Goal: Leave review/rating: Leave review/rating

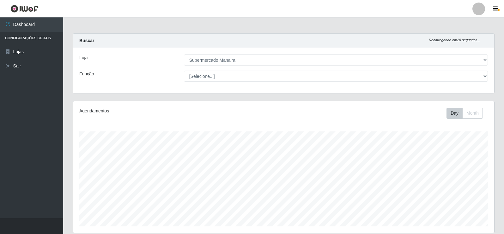
select select "443"
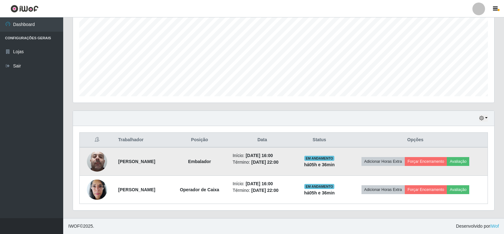
scroll to position [131, 421]
click at [466, 159] on button "Avaliação" at bounding box center [458, 161] width 22 height 9
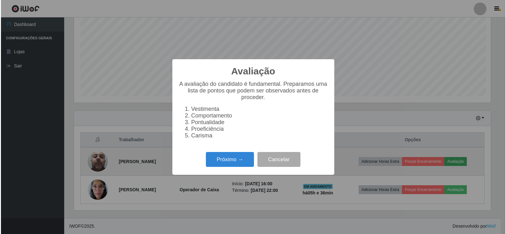
scroll to position [131, 418]
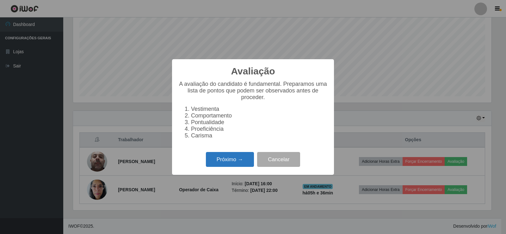
click at [245, 163] on button "Próximo →" at bounding box center [230, 159] width 48 height 15
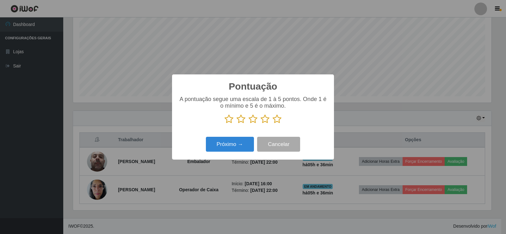
scroll to position [315861, 315574]
click at [278, 119] on icon at bounding box center [276, 118] width 9 height 9
click at [272, 124] on input "radio" at bounding box center [272, 124] width 0 height 0
click at [241, 146] on button "Próximo →" at bounding box center [230, 144] width 48 height 15
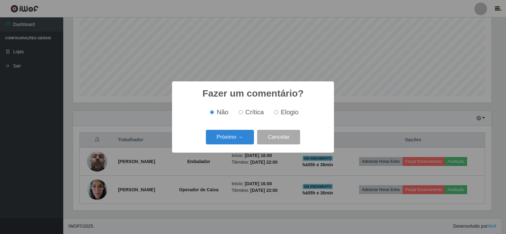
click at [276, 111] on input "Elogio" at bounding box center [276, 112] width 4 height 4
radio input "true"
click at [243, 138] on button "Próximo →" at bounding box center [230, 137] width 48 height 15
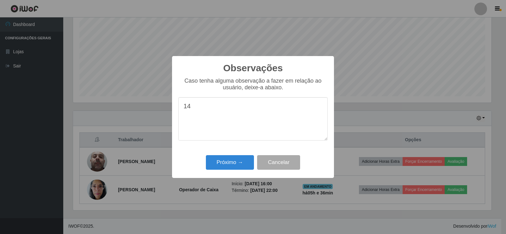
type textarea "1"
drag, startPoint x: 181, startPoint y: 106, endPoint x: 309, endPoint y: 109, distance: 128.6
click at [309, 109] on textarea "FEZ UM EXCELENTE TRABALHO!" at bounding box center [252, 118] width 149 height 43
type textarea "FEZ UM EXCELENTE TRABALHO!"
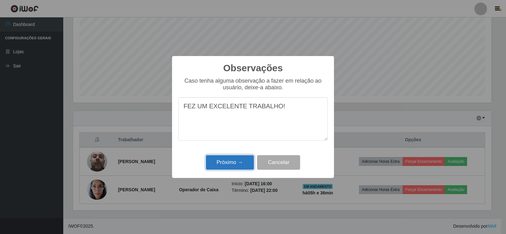
click at [230, 162] on button "Próximo →" at bounding box center [230, 162] width 48 height 15
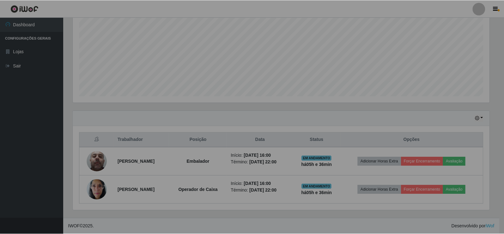
scroll to position [131, 421]
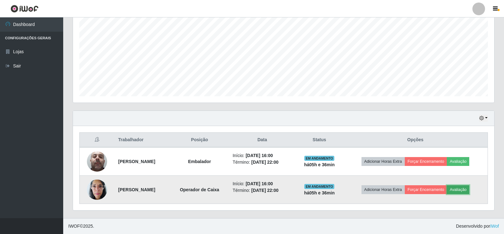
click at [468, 188] on button "Avaliação" at bounding box center [458, 189] width 22 height 9
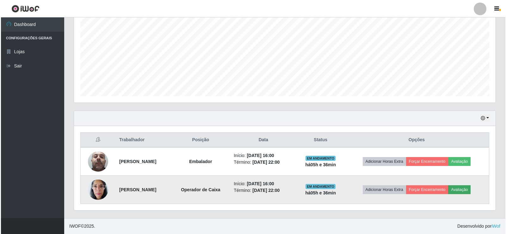
scroll to position [131, 418]
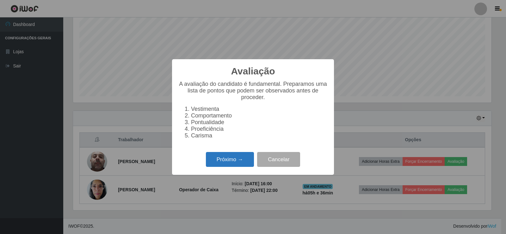
click at [234, 165] on button "Próximo →" at bounding box center [230, 159] width 48 height 15
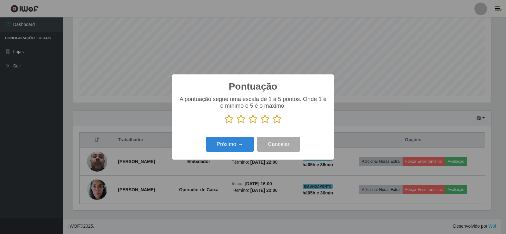
scroll to position [315861, 315574]
drag, startPoint x: 274, startPoint y: 121, endPoint x: 266, endPoint y: 130, distance: 12.1
click at [274, 121] on icon at bounding box center [276, 118] width 9 height 9
click at [272, 124] on input "radio" at bounding box center [272, 124] width 0 height 0
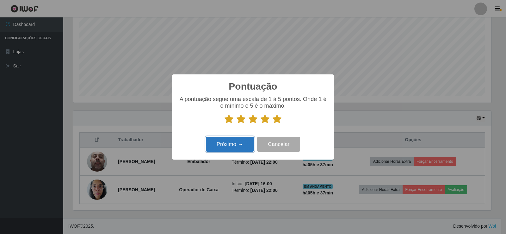
click at [231, 143] on button "Próximo →" at bounding box center [230, 144] width 48 height 15
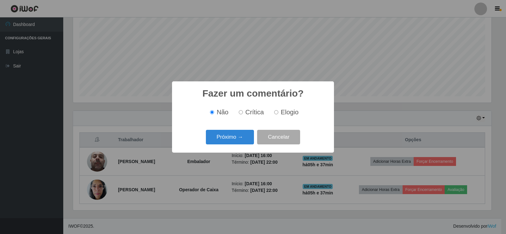
drag, startPoint x: 276, startPoint y: 112, endPoint x: 262, endPoint y: 126, distance: 19.9
click at [276, 112] on input "Elogio" at bounding box center [276, 112] width 4 height 4
radio input "true"
click at [242, 136] on button "Próximo →" at bounding box center [230, 137] width 48 height 15
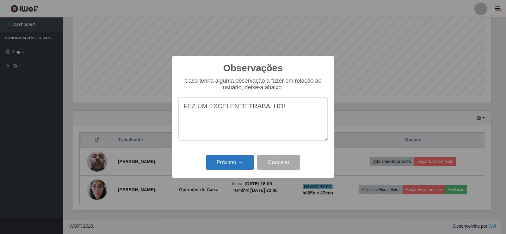
type textarea "FEZ UM EXCELENTE TRABALHO!"
click at [233, 161] on button "Próximo →" at bounding box center [230, 162] width 48 height 15
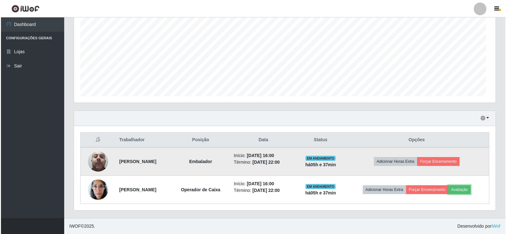
scroll to position [131, 421]
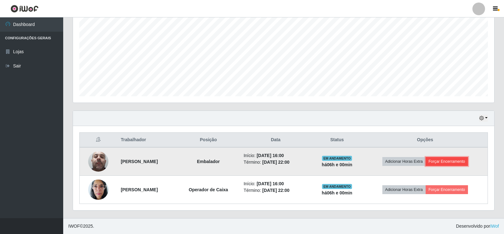
click at [458, 160] on button "Forçar Encerramento" at bounding box center [447, 161] width 42 height 9
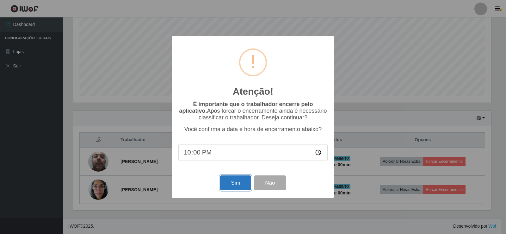
click at [240, 188] on button "Sim" at bounding box center [235, 182] width 31 height 15
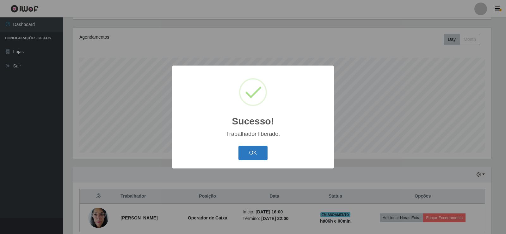
click at [259, 157] on button "OK" at bounding box center [252, 152] width 29 height 15
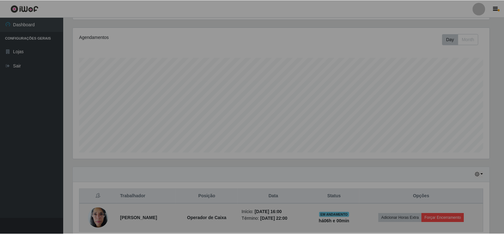
scroll to position [131, 421]
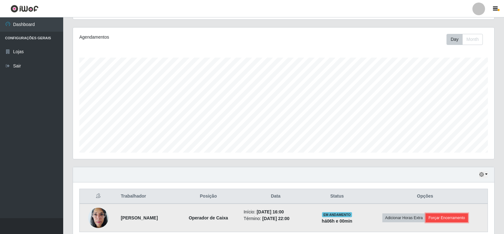
click at [462, 217] on button "Forçar Encerramento" at bounding box center [447, 217] width 42 height 9
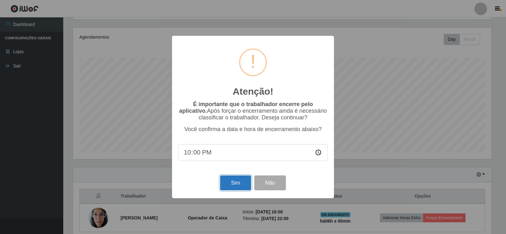
click at [242, 185] on button "Sim" at bounding box center [235, 182] width 31 height 15
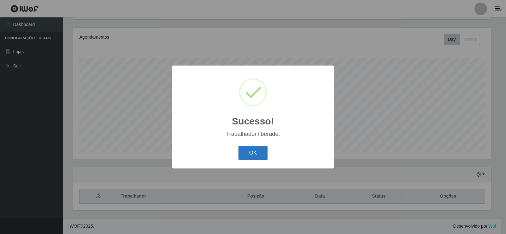
click at [258, 157] on button "OK" at bounding box center [252, 152] width 29 height 15
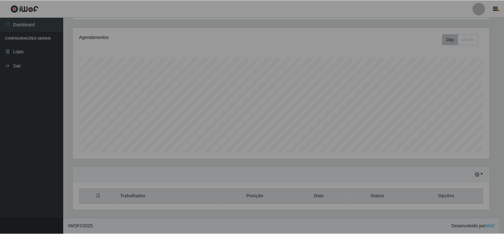
scroll to position [131, 421]
